Goal: Task Accomplishment & Management: Manage account settings

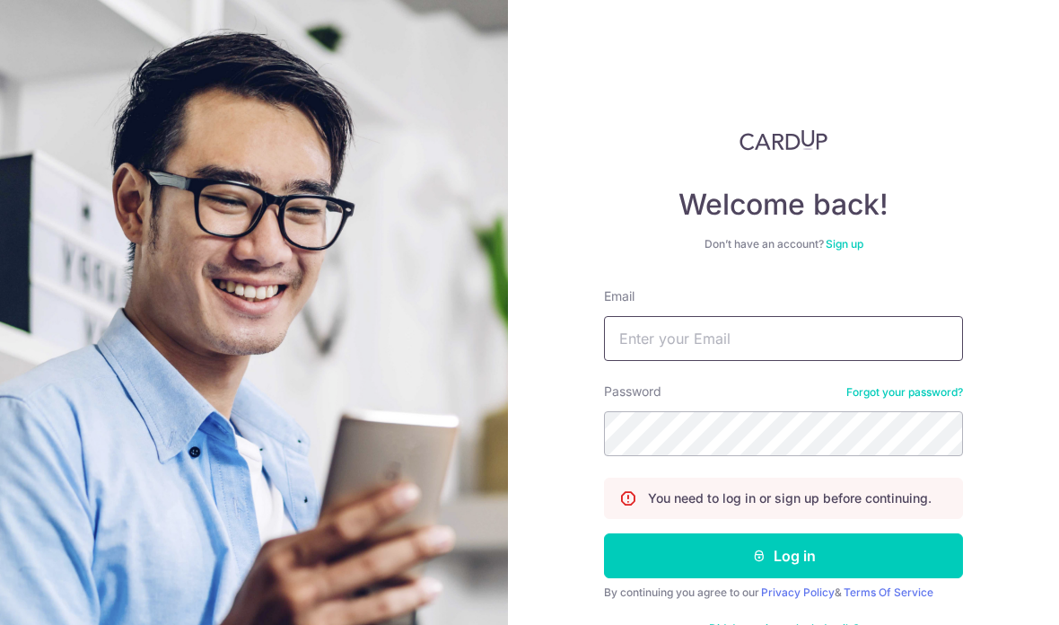
click at [793, 339] on input "Email" at bounding box center [783, 338] width 359 height 45
type input "[EMAIL_ADDRESS][DOMAIN_NAME]"
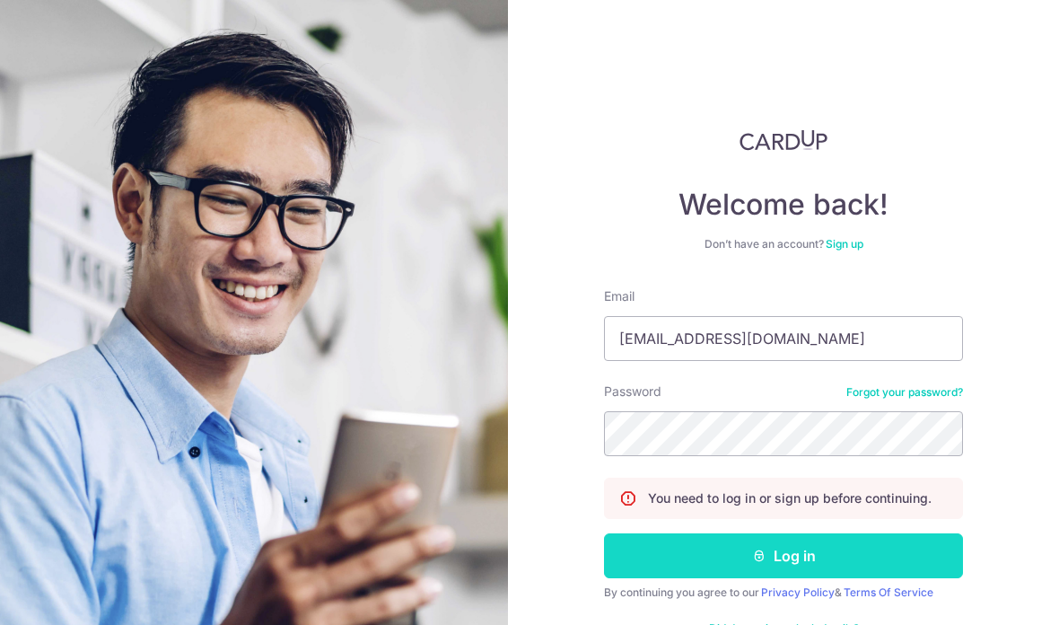
click at [885, 551] on button "Log in" at bounding box center [783, 555] width 359 height 45
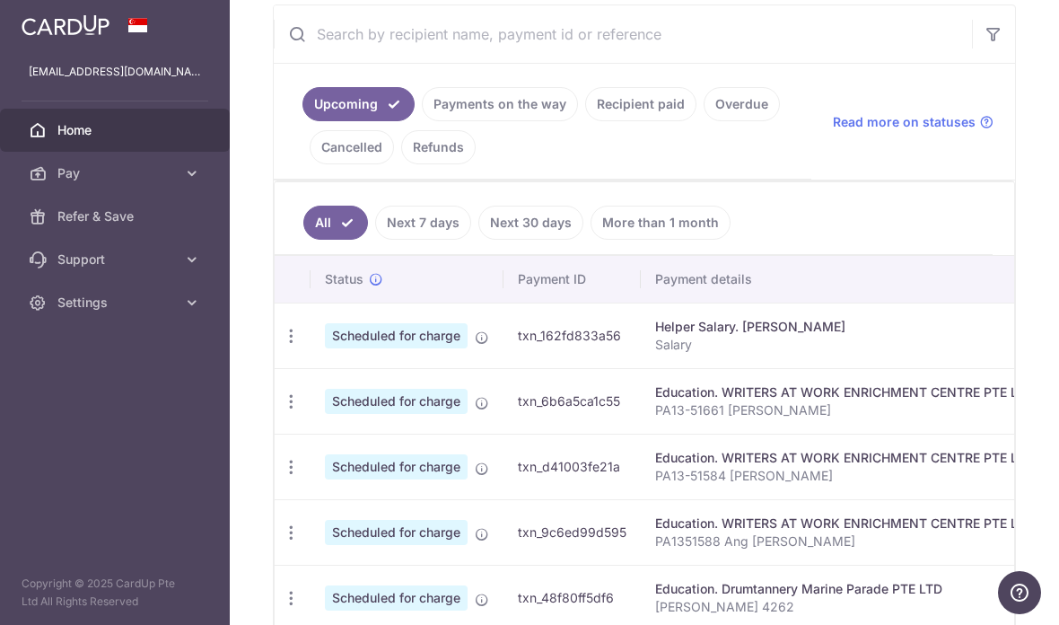
scroll to position [343, 0]
click at [422, 120] on link "Payments on the way" at bounding box center [500, 103] width 156 height 34
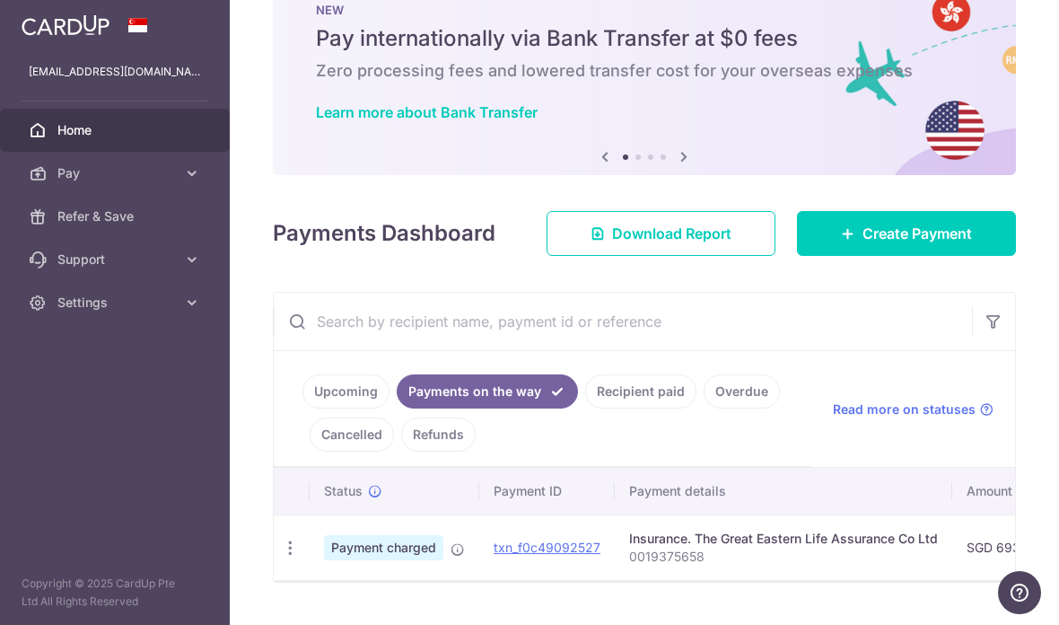
scroll to position [55, 0]
click at [585, 408] on link "Recipient paid" at bounding box center [640, 391] width 111 height 34
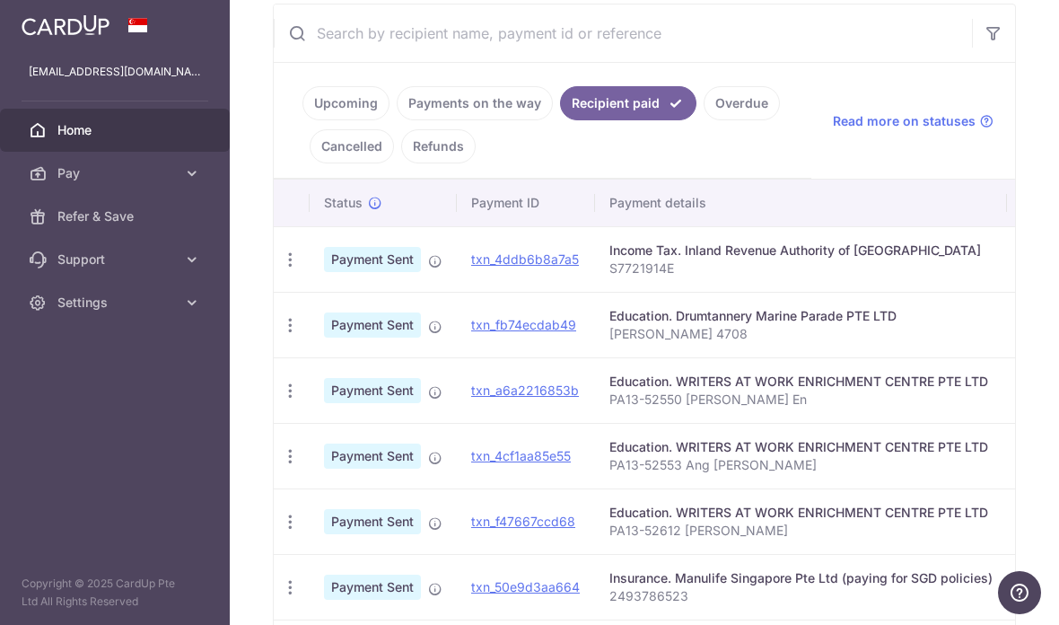
scroll to position [346, 0]
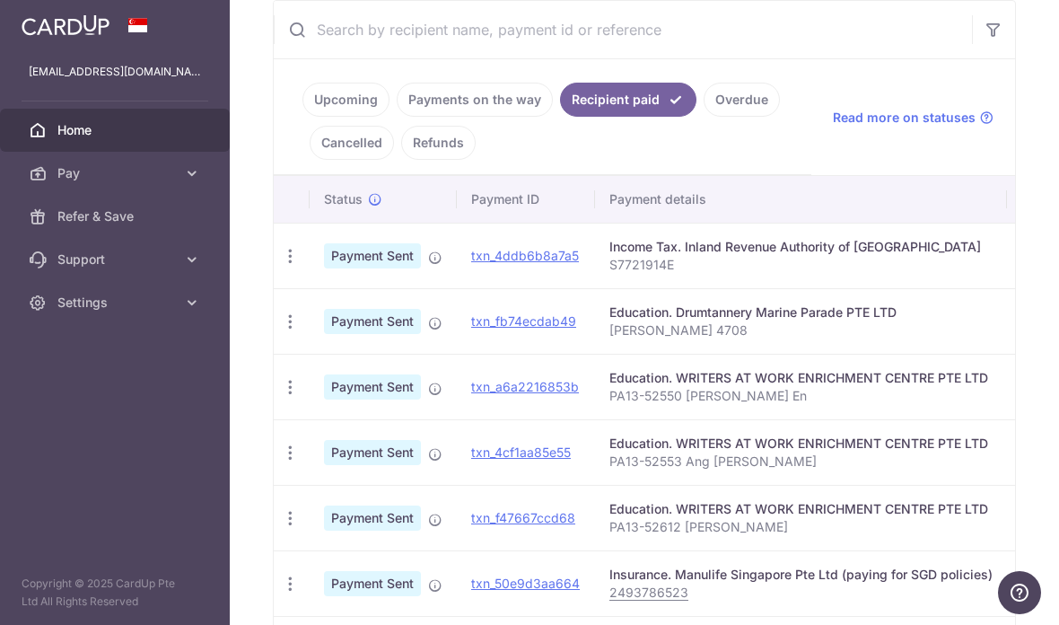
click at [302, 117] on link "Upcoming" at bounding box center [345, 100] width 87 height 34
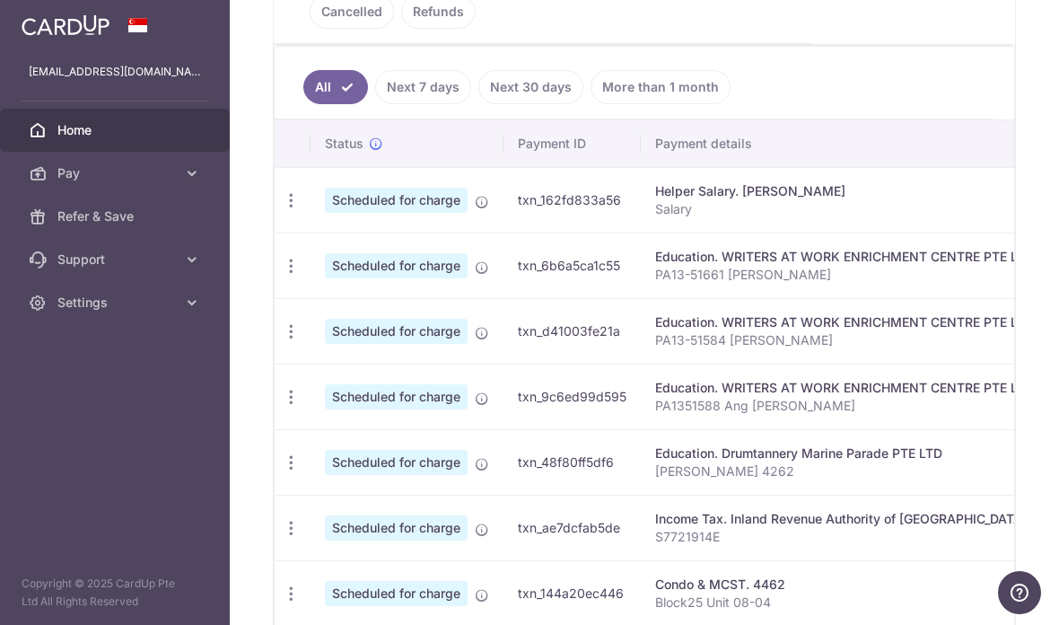
scroll to position [520, 0]
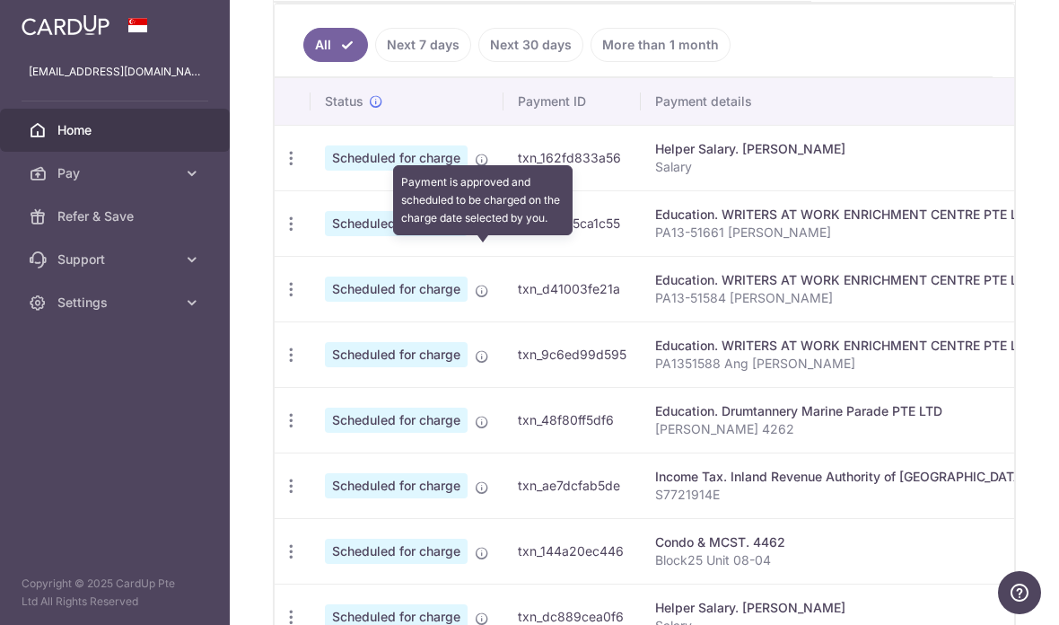
click at [475, 232] on icon at bounding box center [482, 225] width 14 height 14
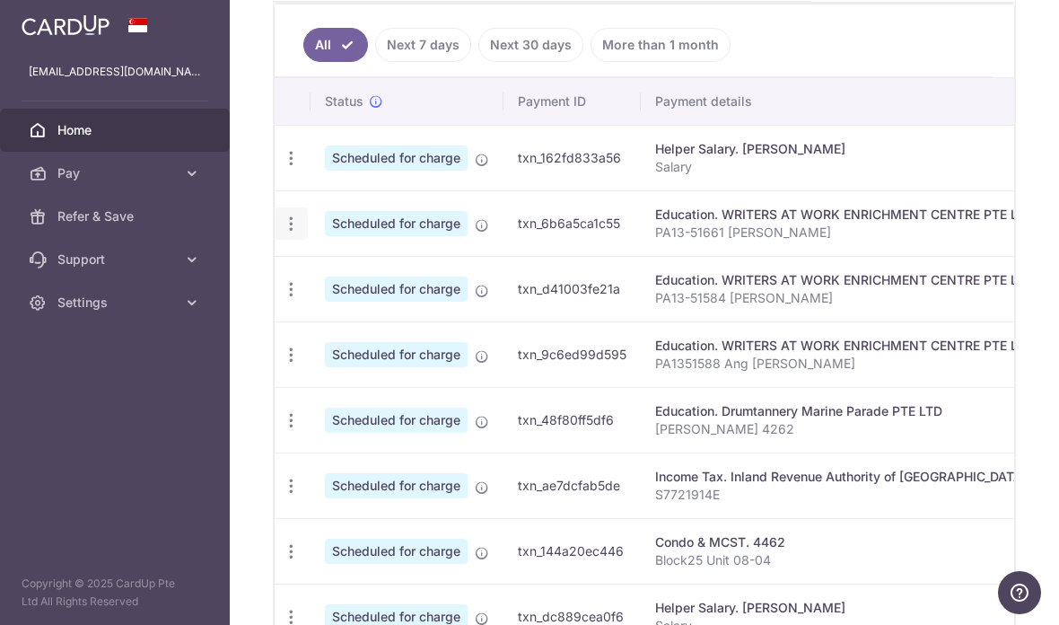
click at [275, 241] on div "Update payment Cancel payment" at bounding box center [291, 223] width 33 height 33
click at [282, 233] on icon "button" at bounding box center [291, 224] width 19 height 19
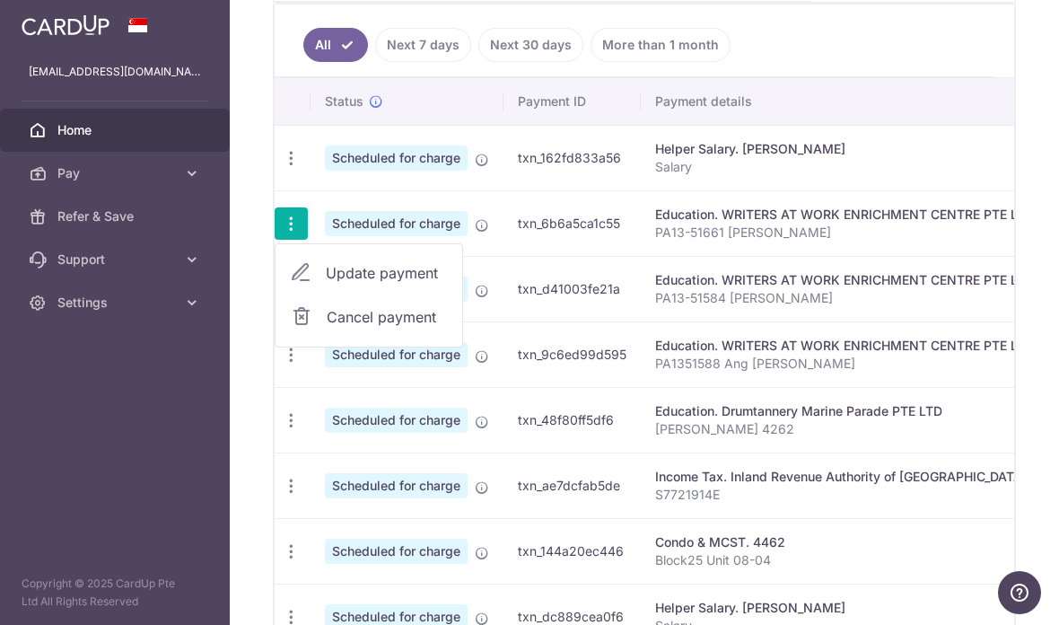
click at [326, 284] on span "Update payment" at bounding box center [387, 273] width 122 height 22
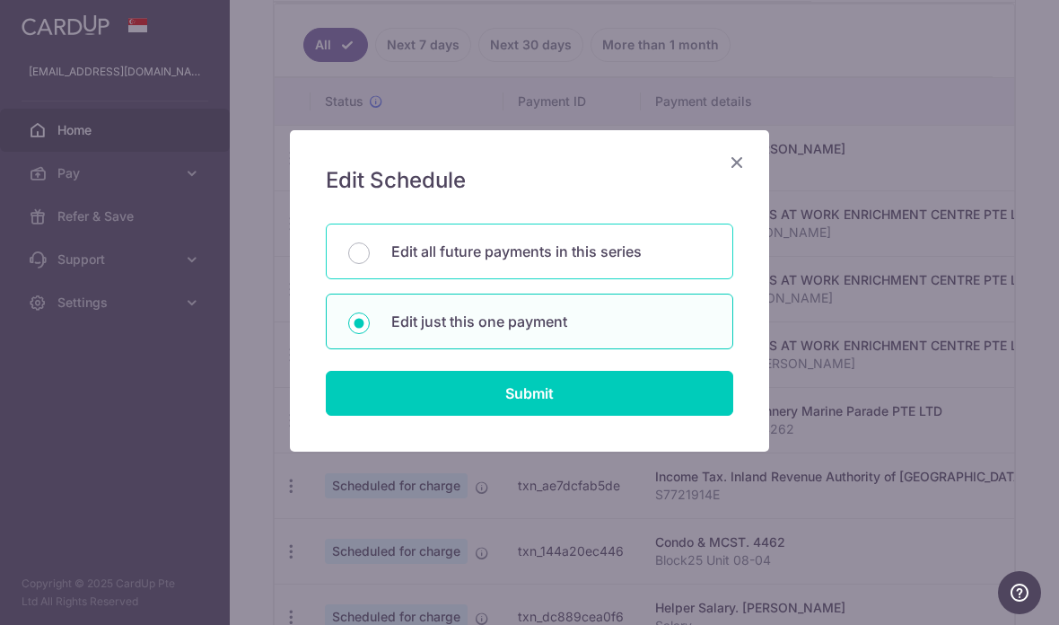
click at [632, 253] on p "Edit all future payments in this series" at bounding box center [551, 252] width 320 height 22
click at [370, 253] on input "Edit all future payments in this series" at bounding box center [359, 253] width 22 height 22
radio input "true"
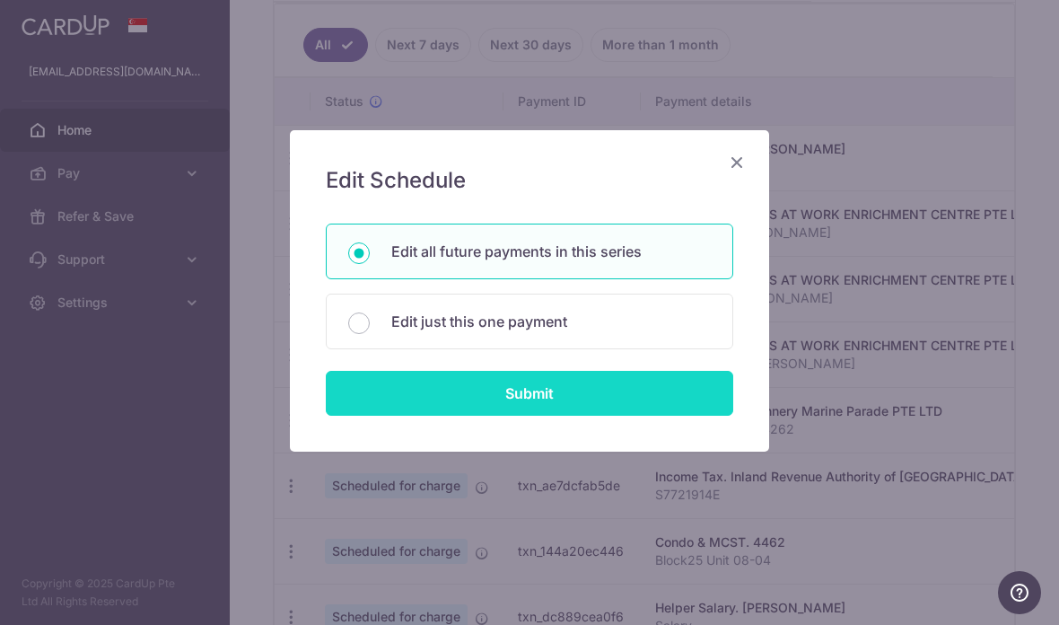
click at [565, 396] on input "Submit" at bounding box center [529, 393] width 407 height 45
radio input "true"
type input "626.75"
type input "PA13-51661 Ericia Ang Kai Si"
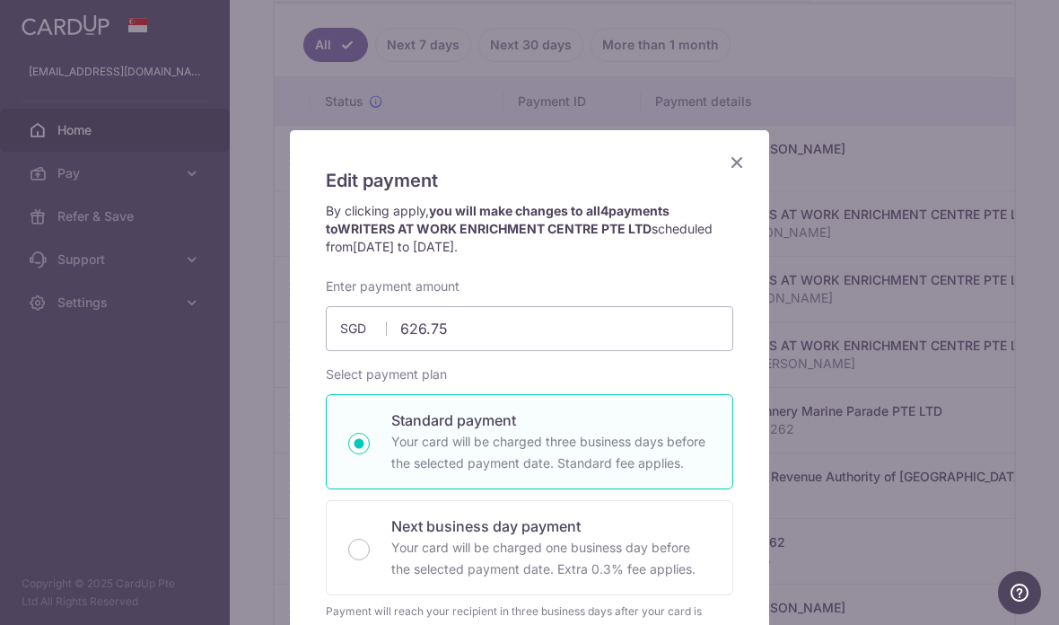
scroll to position [0, 0]
click at [733, 164] on icon "Close" at bounding box center [737, 162] width 22 height 22
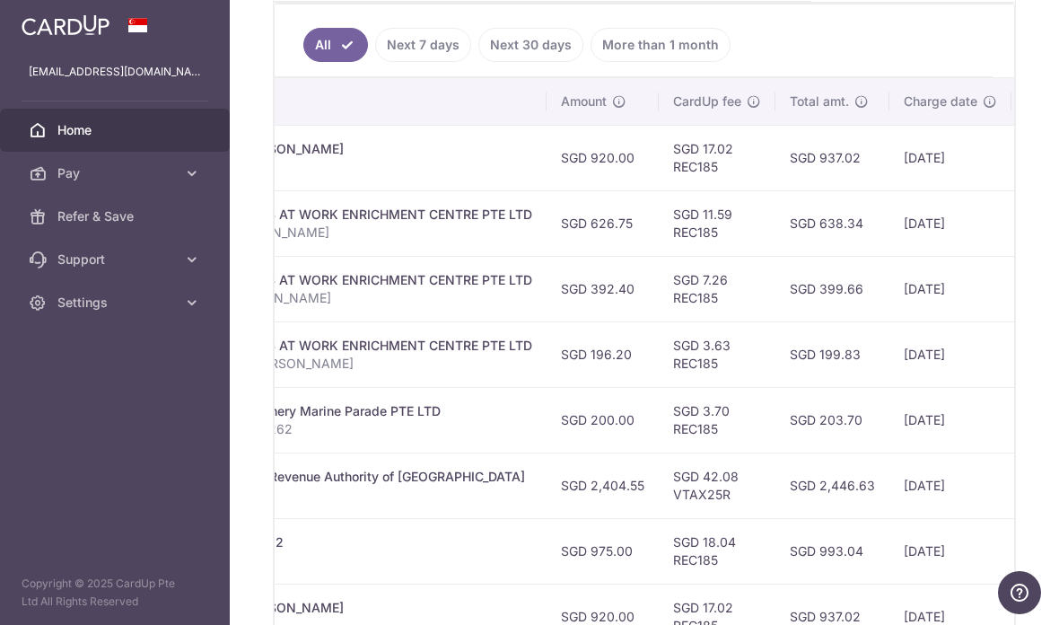
scroll to position [0, 501]
